Goal: Task Accomplishment & Management: Use online tool/utility

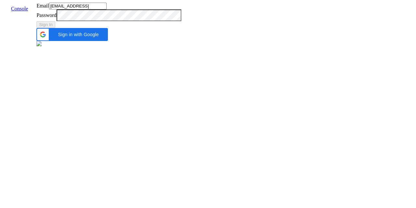
click at [107, 9] on input "[EMAIL_ADDRESS]" at bounding box center [78, 6] width 58 height 7
type input "[EMAIL_ADDRESS]"
click at [55, 28] on button "Sign In" at bounding box center [45, 24] width 19 height 7
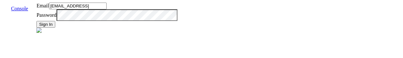
click at [55, 28] on button "Sign In" at bounding box center [45, 24] width 19 height 7
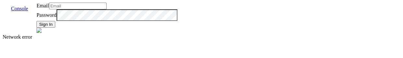
type input "[EMAIL_ADDRESS]"
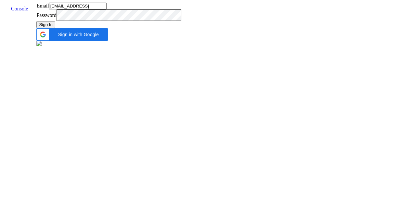
click at [181, 28] on div "Sign In" at bounding box center [108, 24] width 145 height 7
click at [107, 9] on input "[EMAIL_ADDRESS]" at bounding box center [78, 6] width 58 height 7
click at [110, 47] on div "Email [EMAIL_ADDRESS] Password Sign In Sign in with Google Sign in with Google.…" at bounding box center [108, 25] width 145 height 45
click at [107, 9] on input "[EMAIL_ADDRESS]" at bounding box center [78, 6] width 58 height 7
type input "[EMAIL_ADDRESS]"
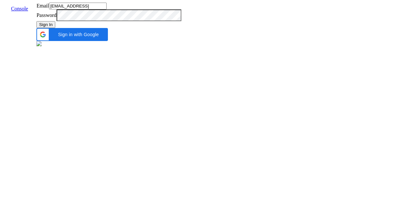
click at [55, 28] on button "Sign In" at bounding box center [45, 24] width 19 height 7
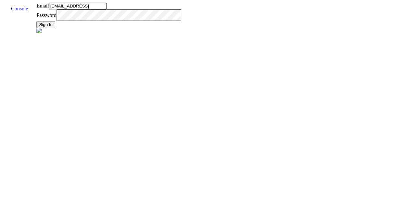
click at [55, 28] on button "Sign In" at bounding box center [45, 24] width 19 height 7
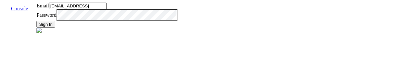
scroll to position [16, 0]
click at [55, 28] on button "Sign In" at bounding box center [45, 24] width 19 height 7
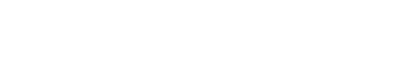
scroll to position [93, 0]
